Goal: Transaction & Acquisition: Book appointment/travel/reservation

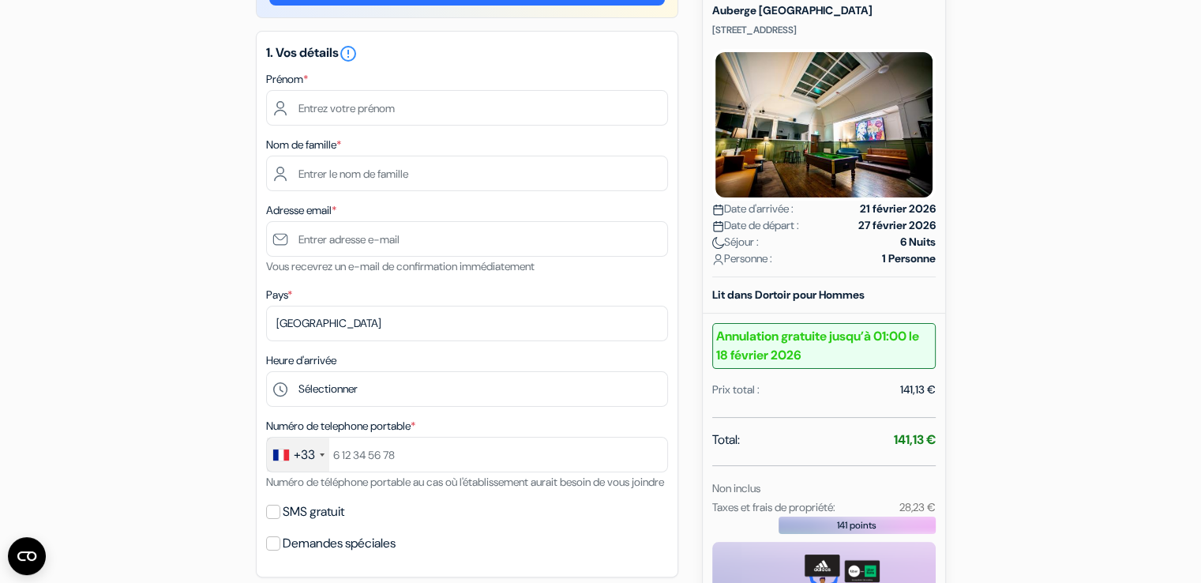
scroll to position [158, 0]
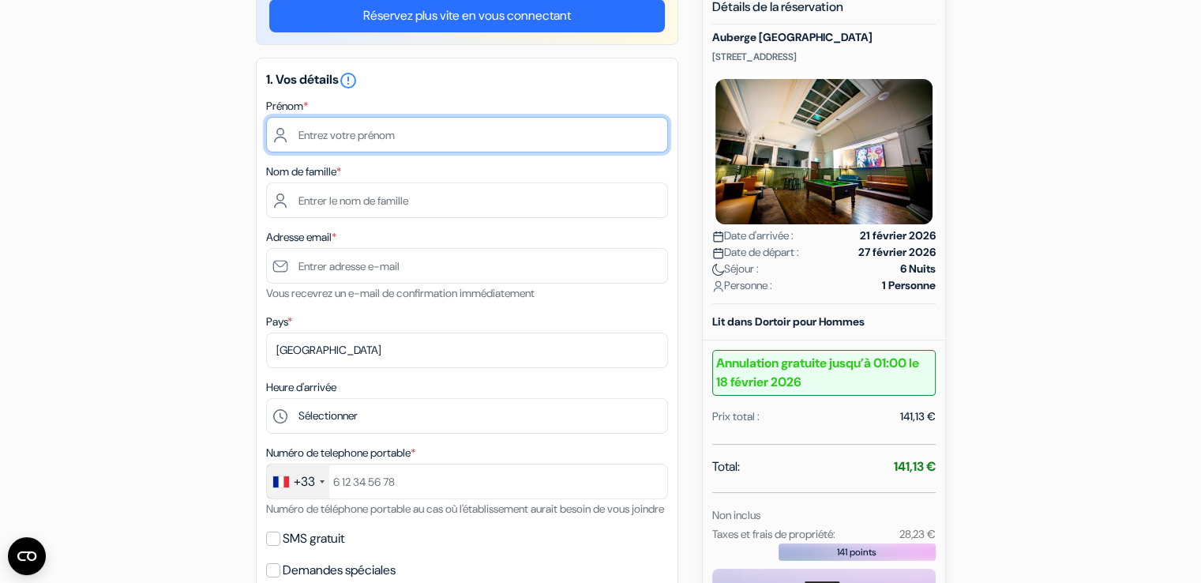
click at [379, 130] on input "text" at bounding box center [467, 135] width 402 height 36
type input "[PERSON_NAME]"
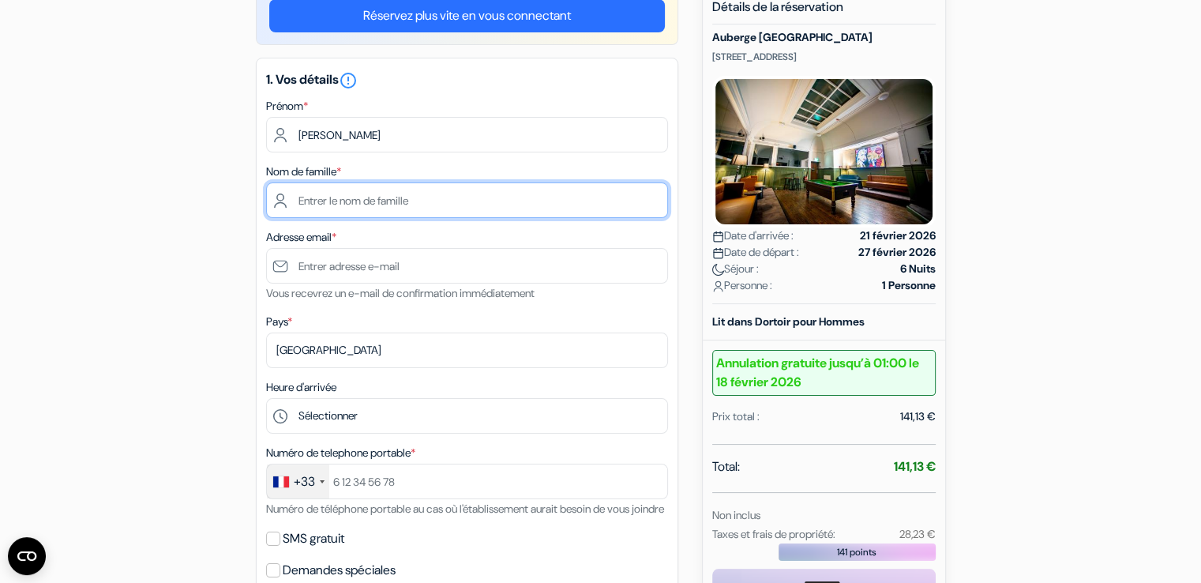
type input "Barraud"
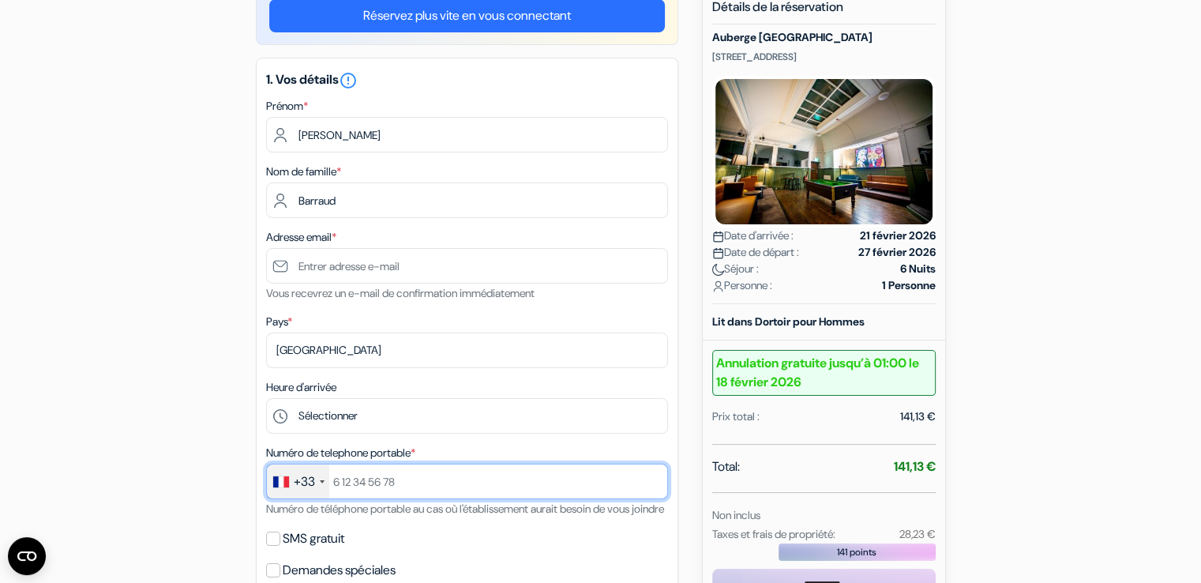
type input "[PHONE_NUMBER]"
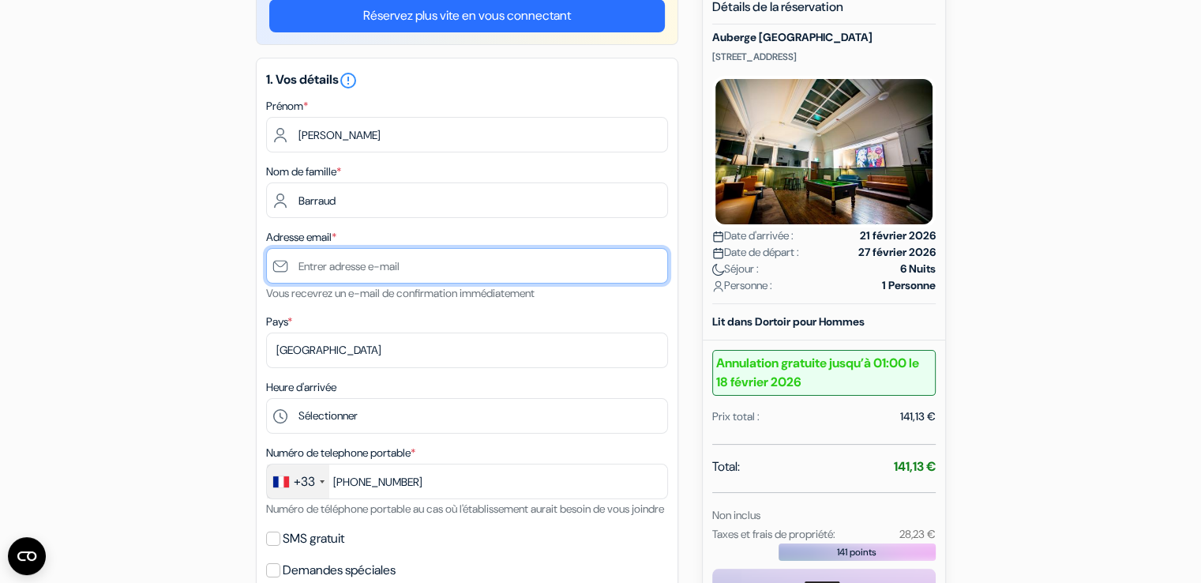
click at [374, 268] on input "text" at bounding box center [467, 266] width 402 height 36
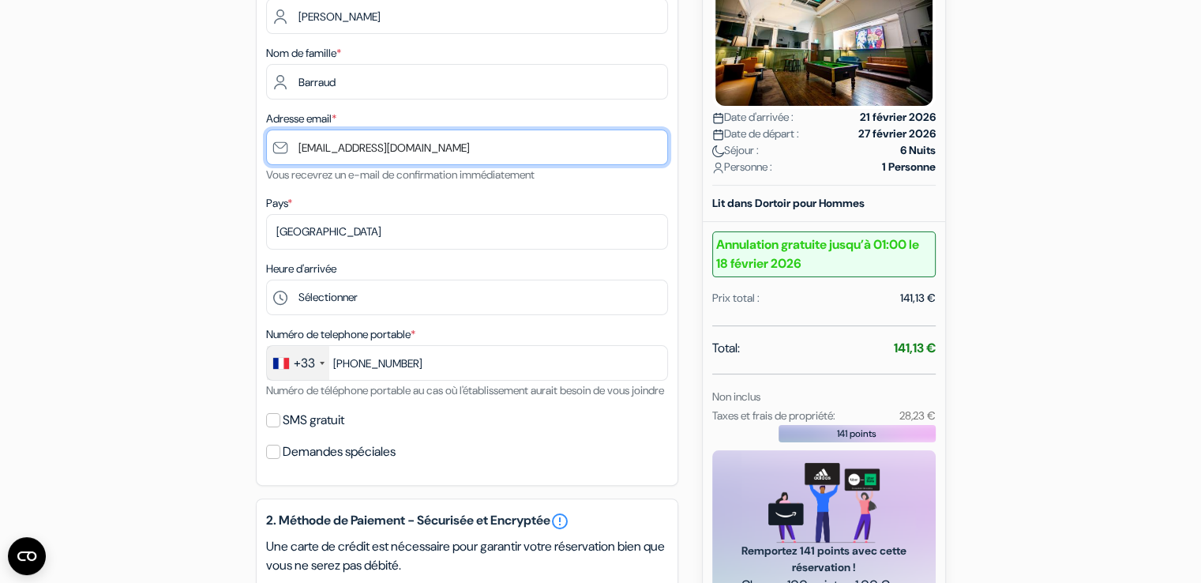
scroll to position [316, 0]
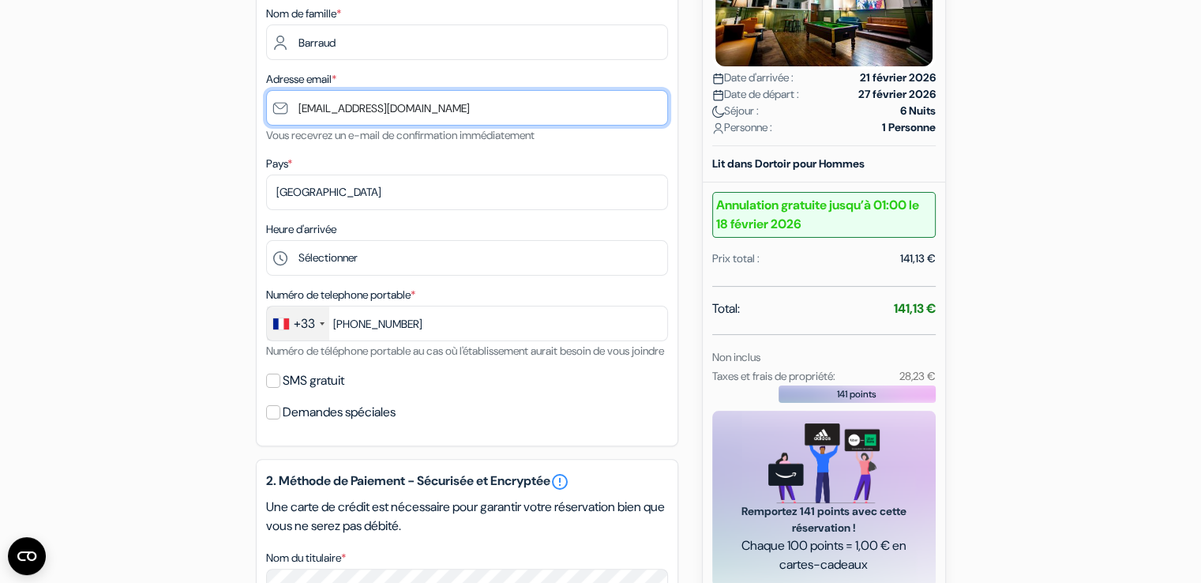
type input "[EMAIL_ADDRESS][DOMAIN_NAME]"
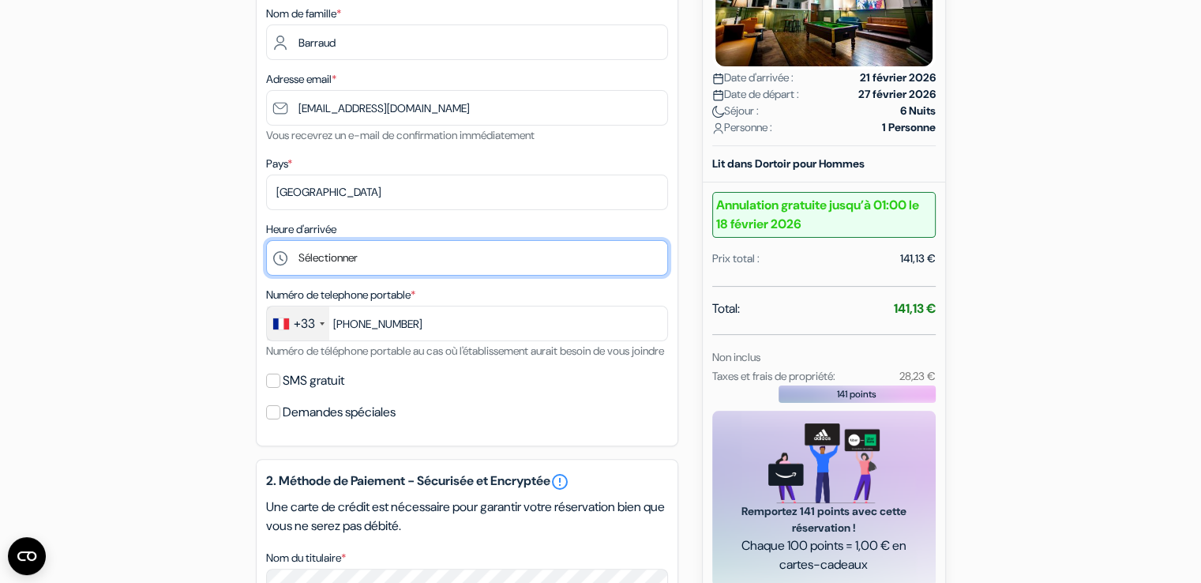
click at [357, 263] on select "Sélectionner 16:00 17:00 18:00 19:00 20:00 21:00 22:00" at bounding box center [467, 258] width 402 height 36
select select "19"
click at [266, 241] on select "Sélectionner 16:00 17:00 18:00 19:00 20:00 21:00 22:00" at bounding box center [467, 258] width 402 height 36
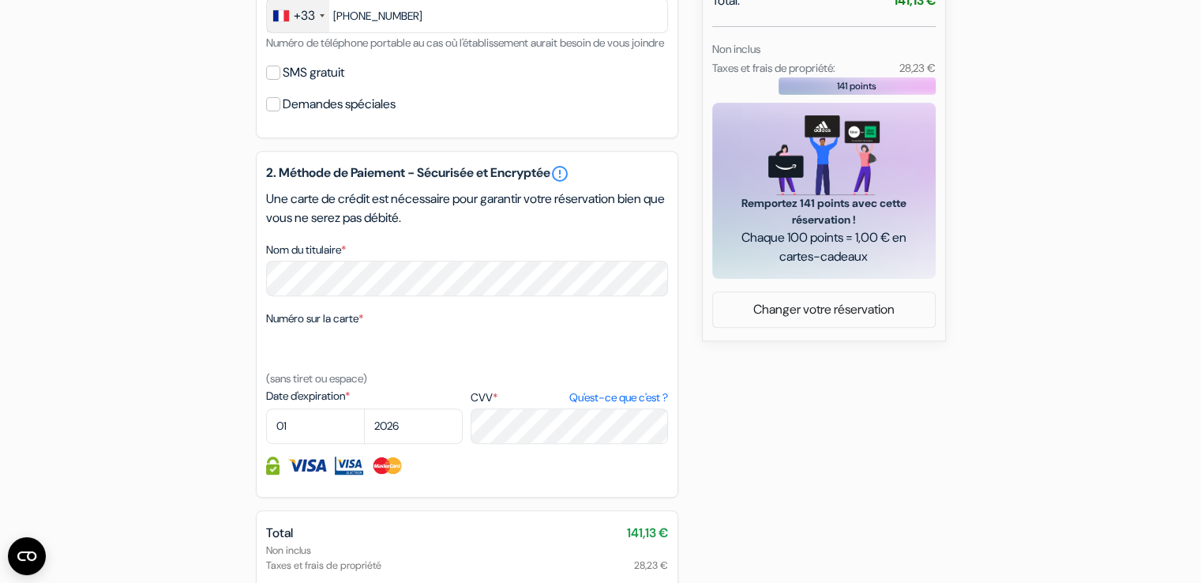
scroll to position [632, 0]
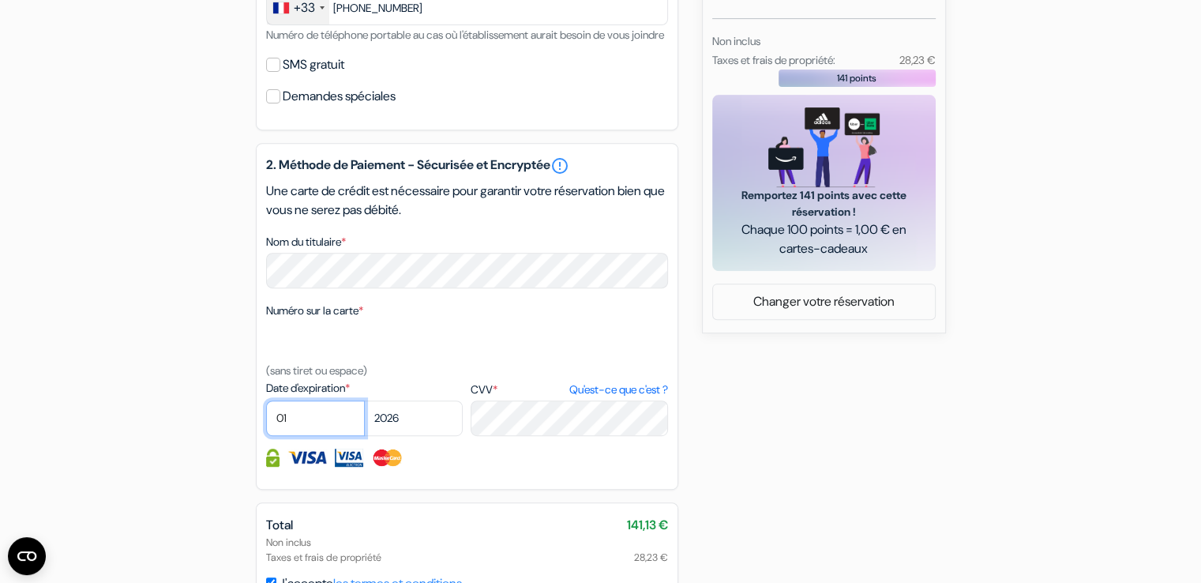
select select "09"
select select "2027"
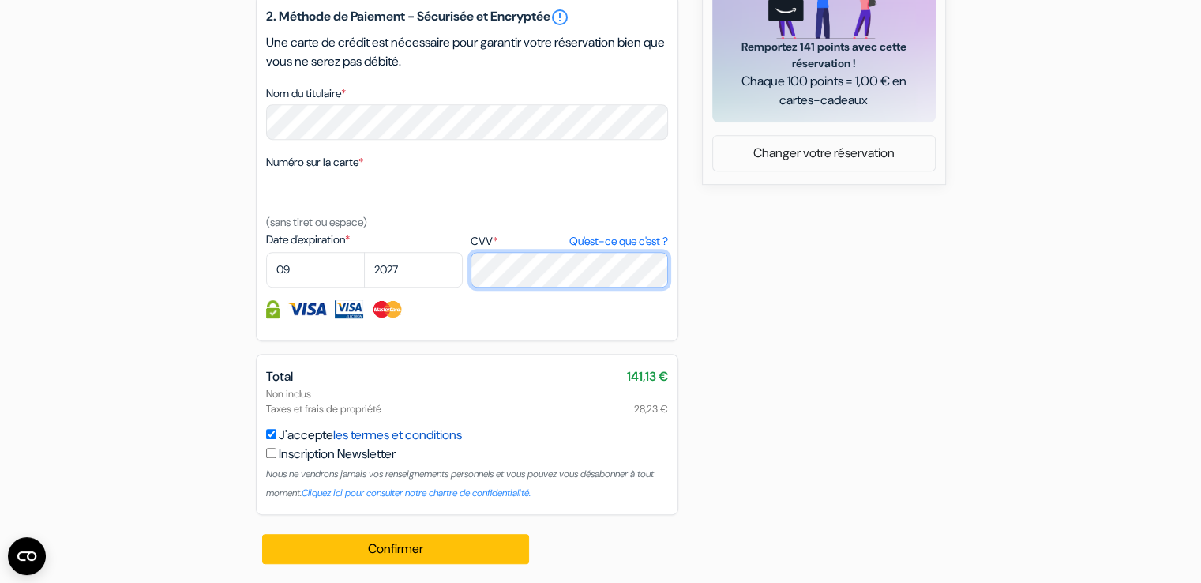
scroll to position [801, 0]
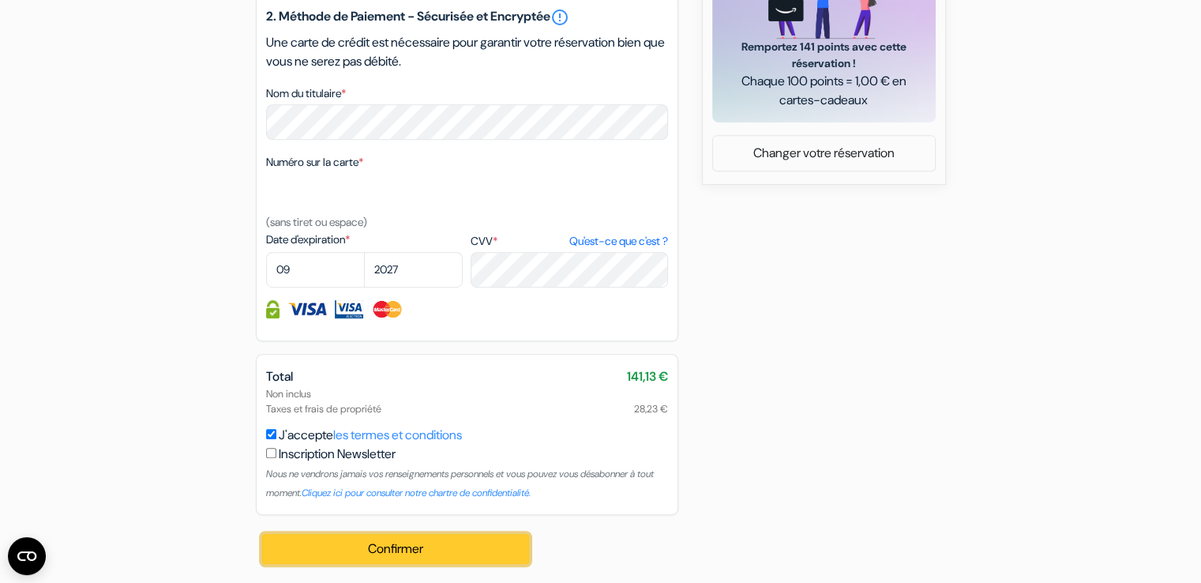
click at [422, 543] on button "Confirmer Loading..." at bounding box center [396, 549] width 268 height 30
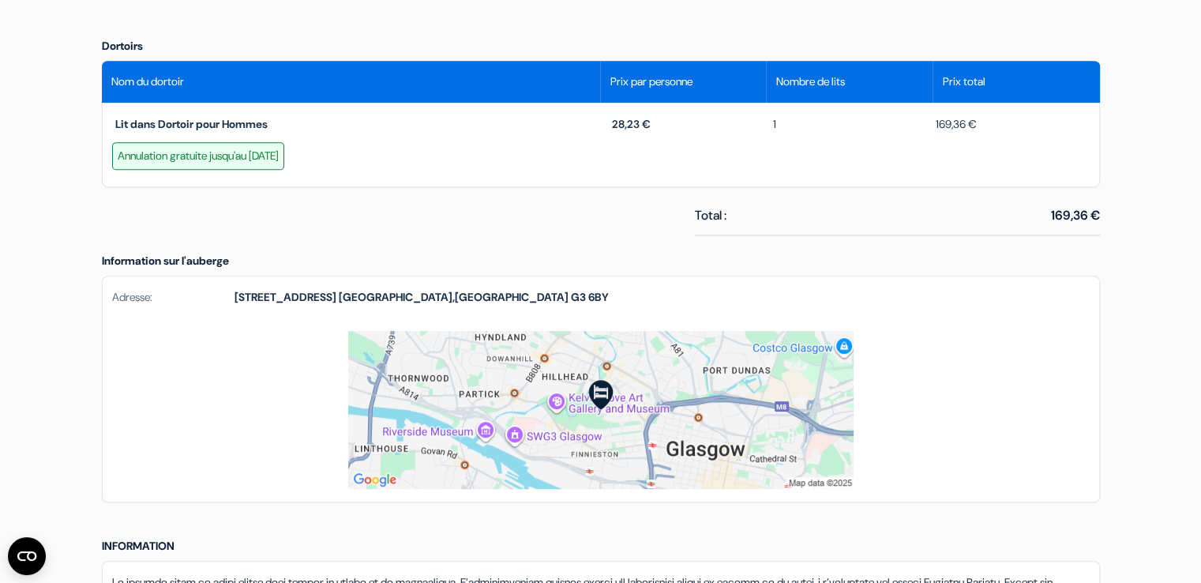
scroll to position [711, 0]
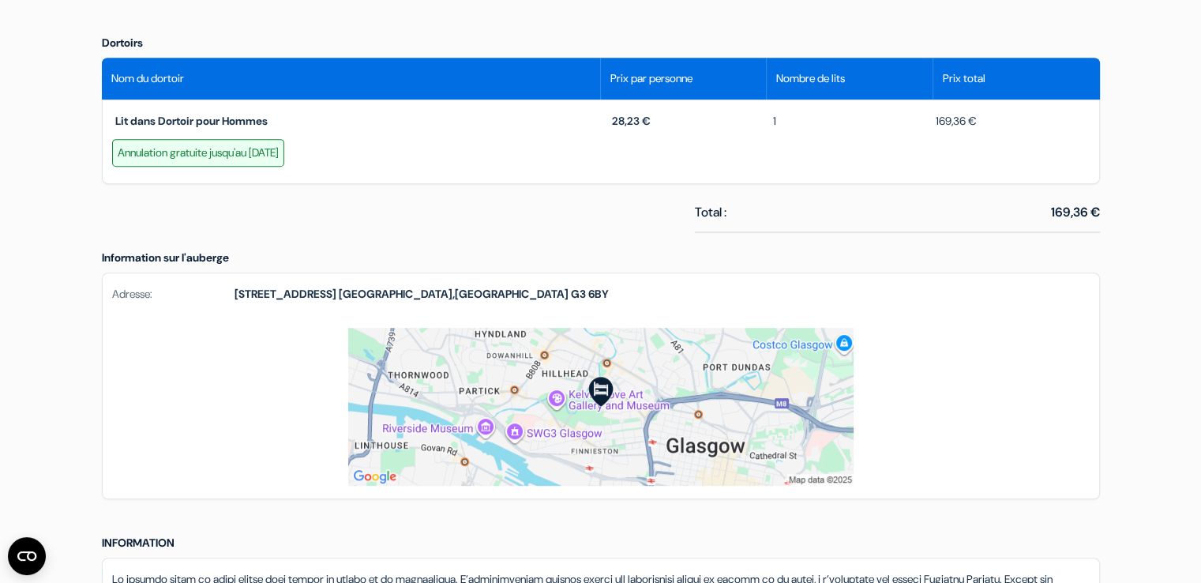
click at [653, 410] on img at bounding box center [600, 407] width 505 height 158
